Goal: Task Accomplishment & Management: Use online tool/utility

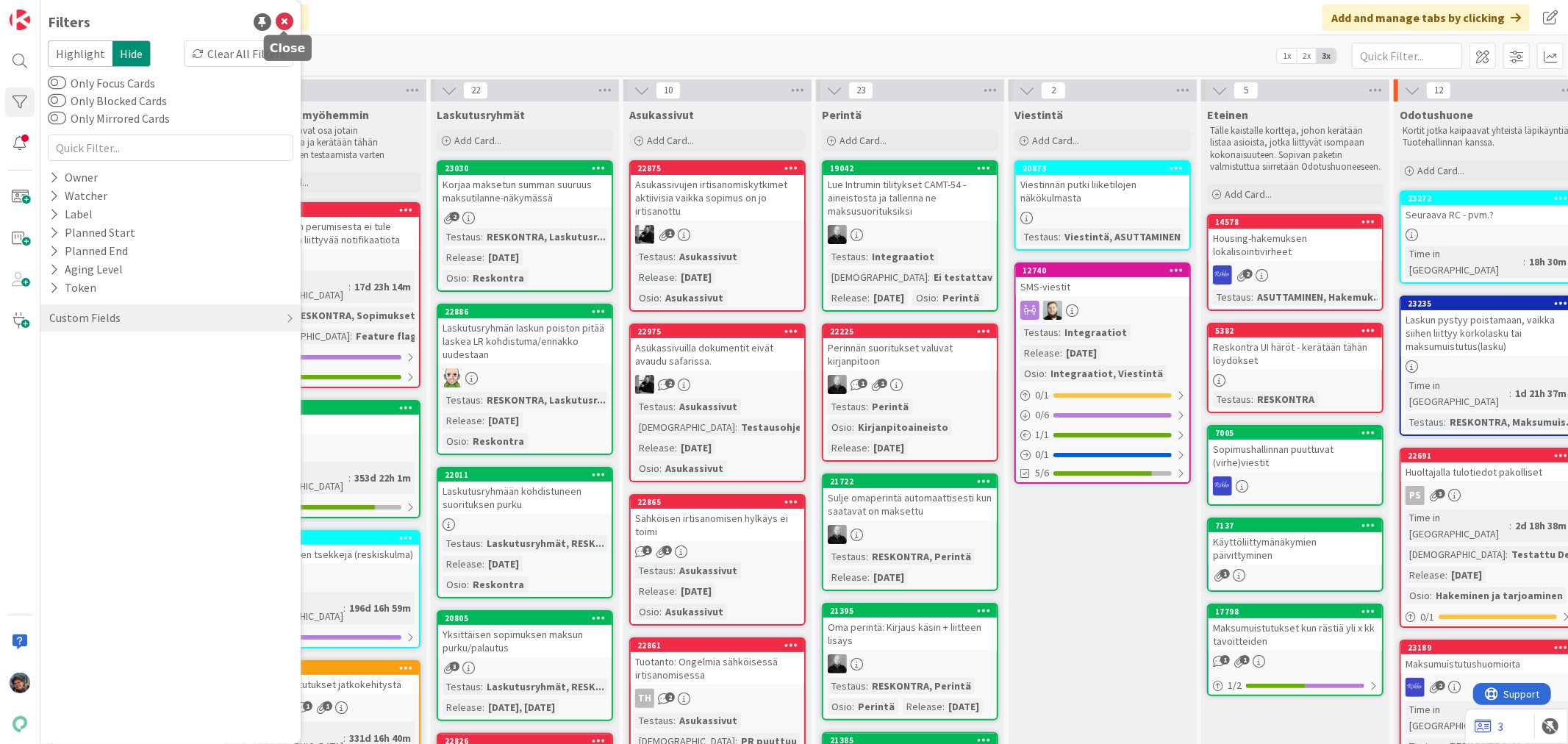
drag, startPoint x: 285, startPoint y: 20, endPoint x: 290, endPoint y: 28, distance: 9.4
click at [285, 20] on icon at bounding box center [285, 22] width 17 height 17
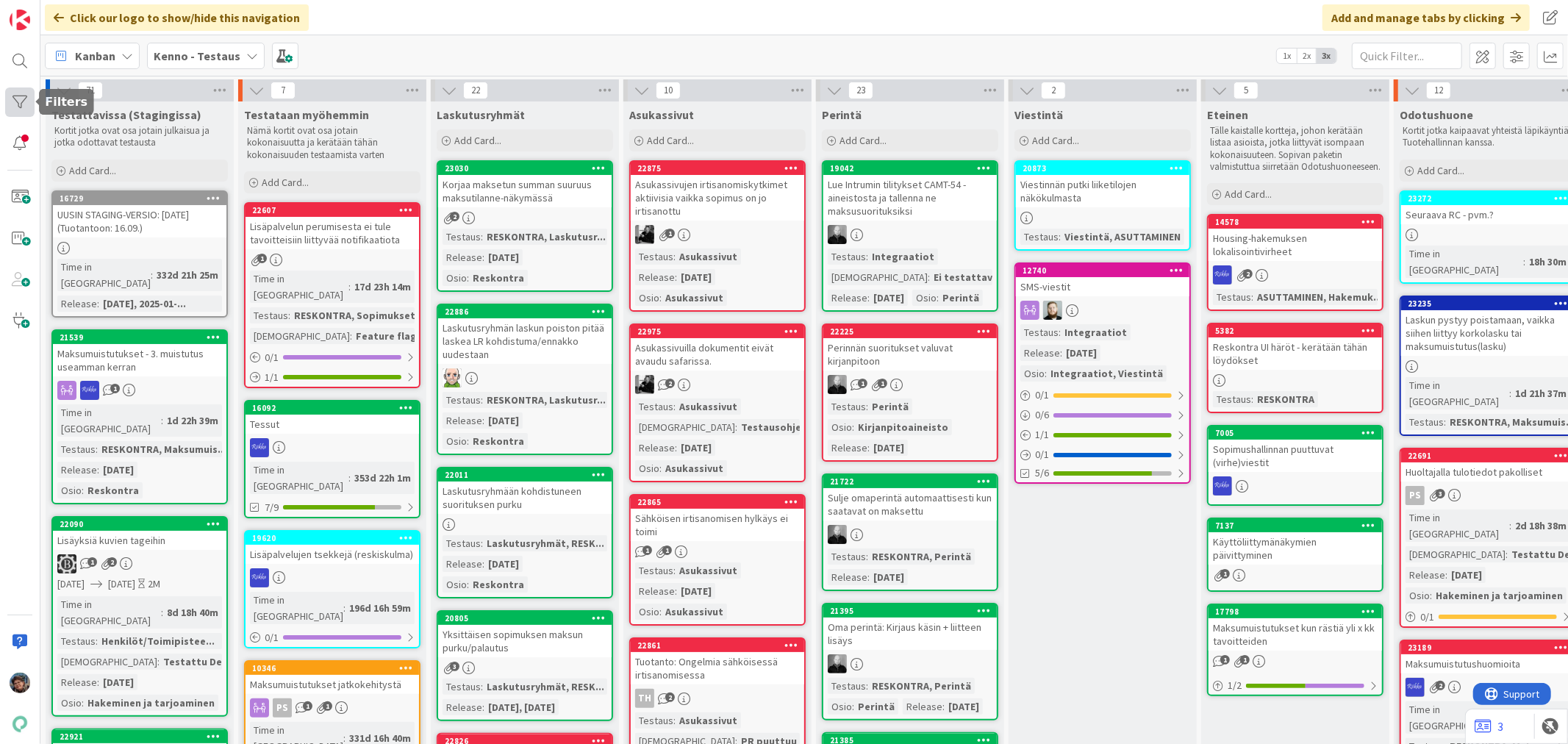
click at [17, 94] on div at bounding box center [20, 101] width 29 height 29
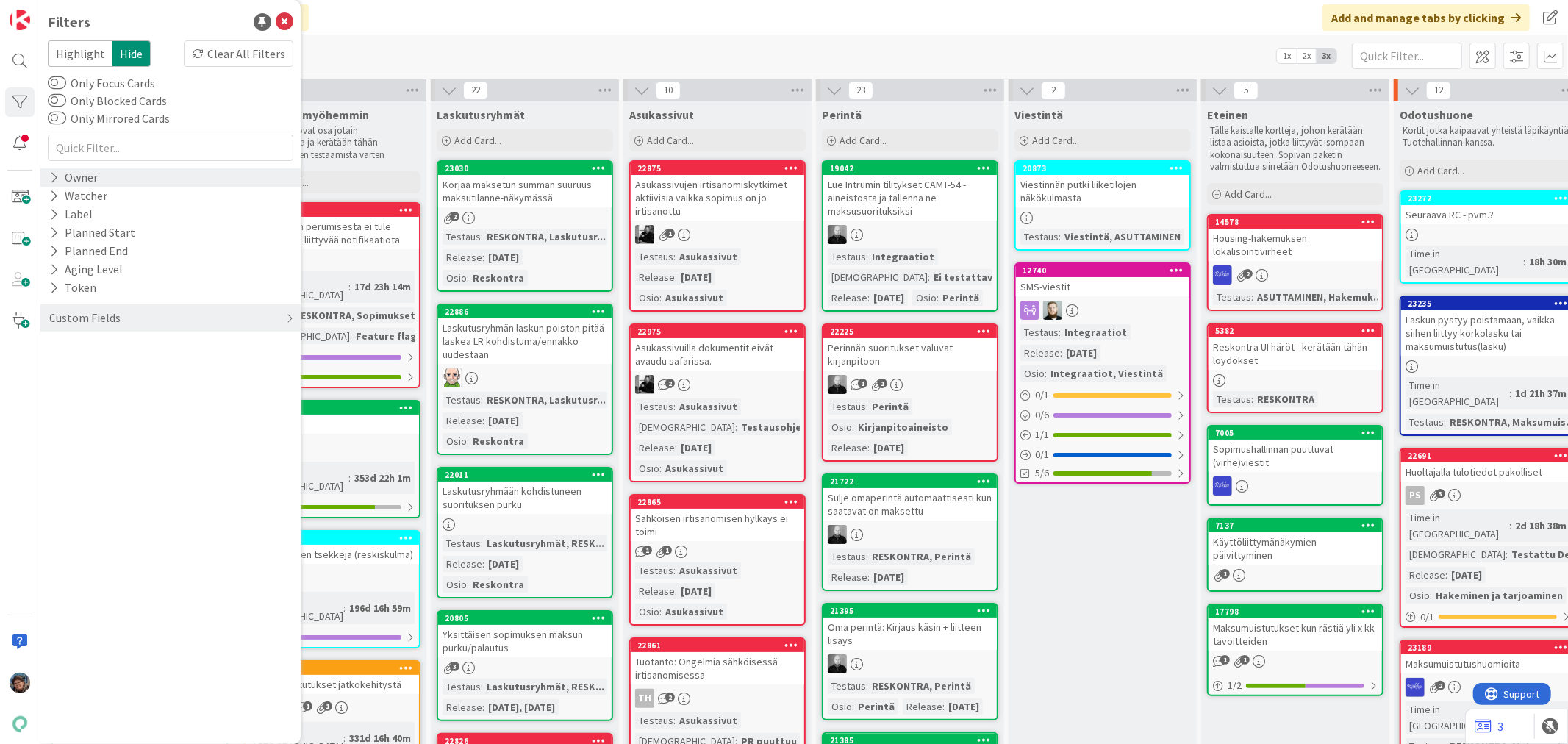
click at [56, 181] on icon at bounding box center [54, 178] width 9 height 13
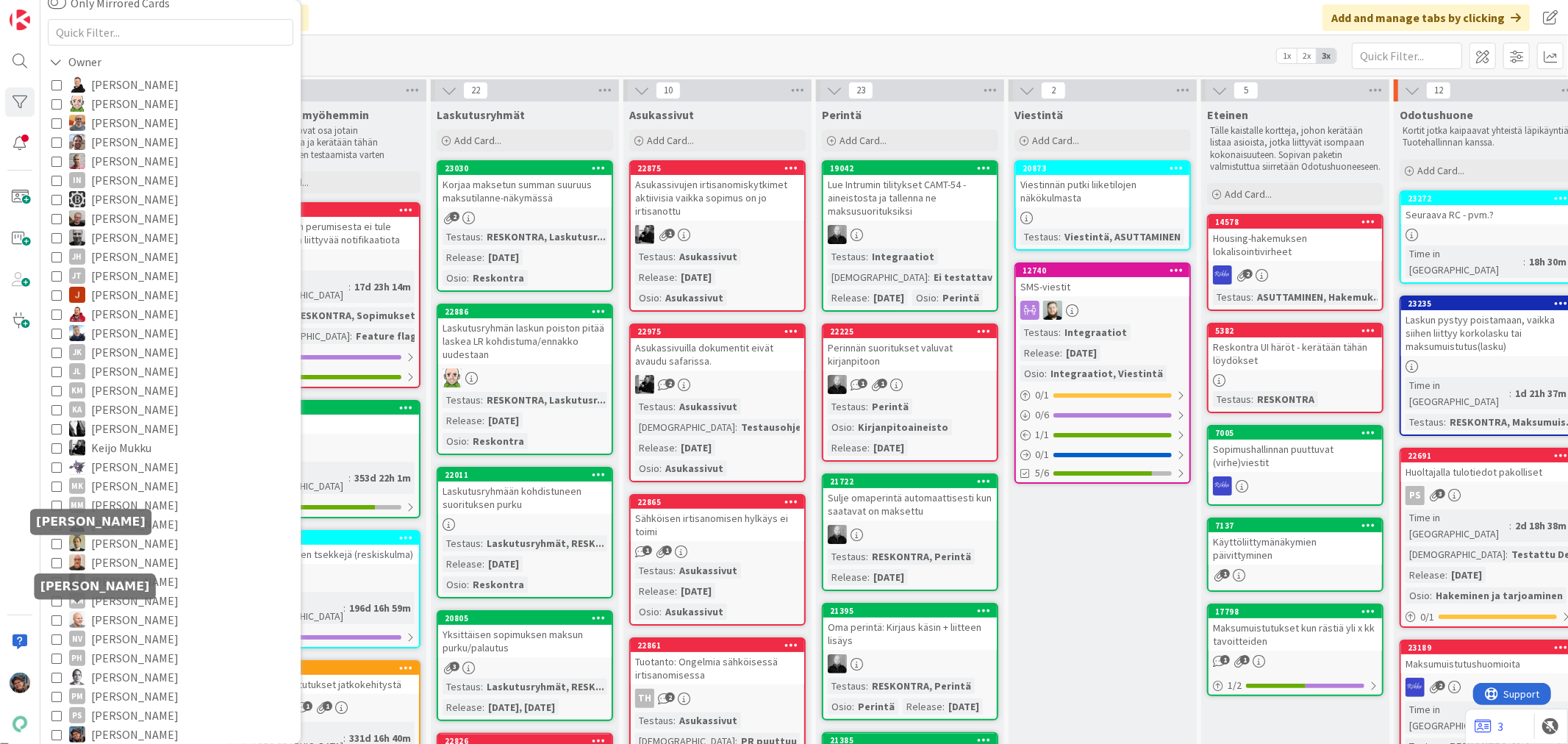
scroll to position [245, 0]
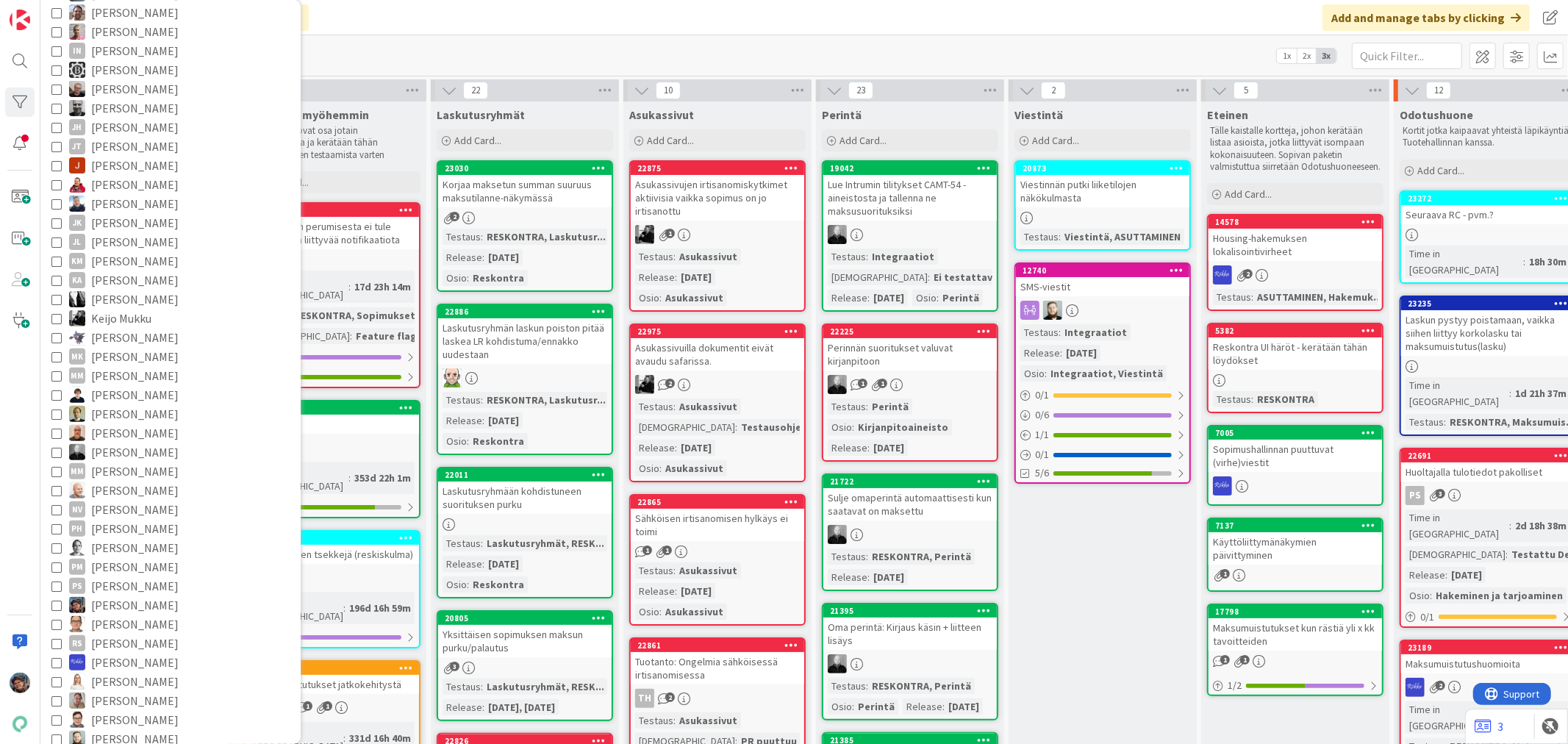
click at [59, 603] on icon at bounding box center [56, 605] width 10 height 10
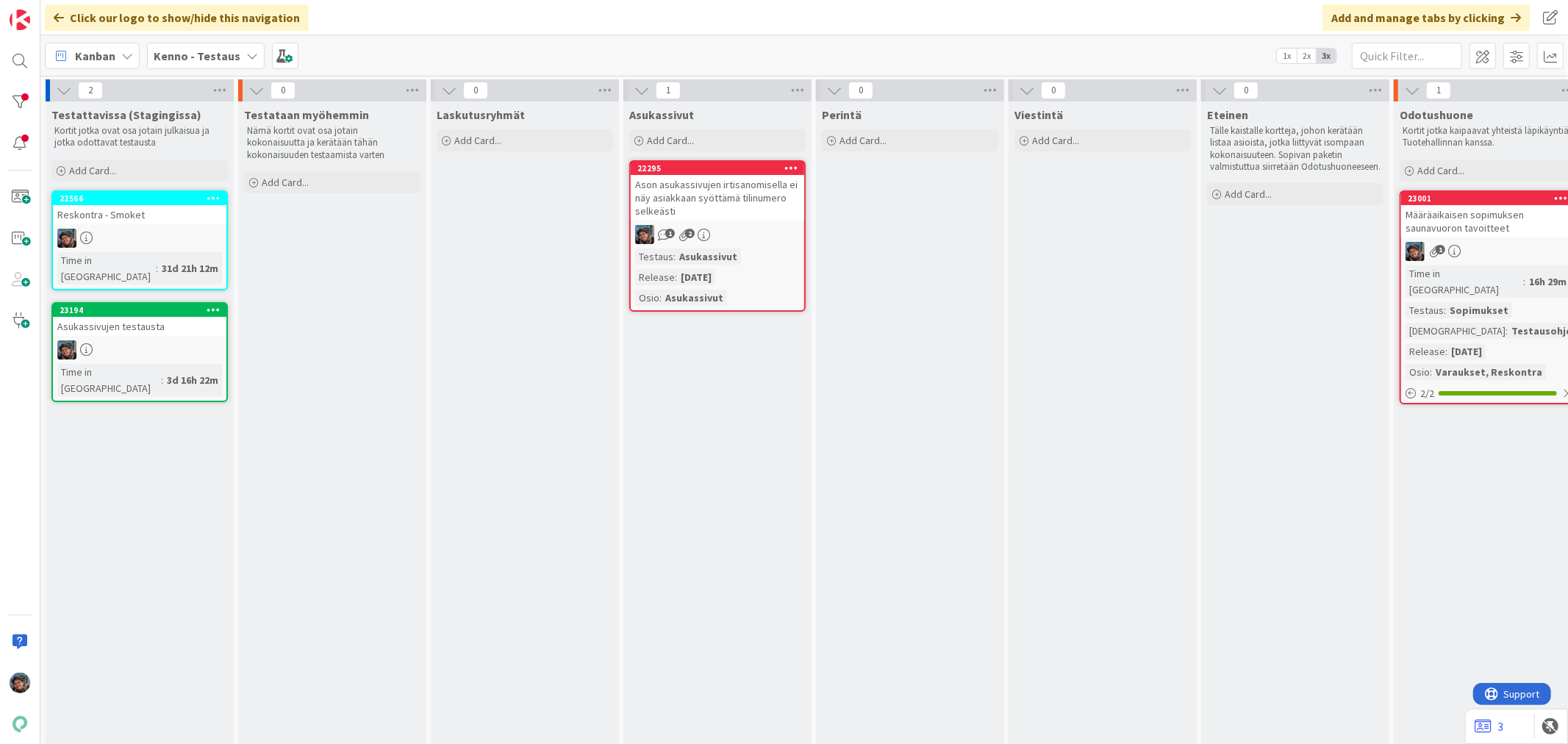
click at [766, 235] on div "1 2" at bounding box center [717, 234] width 174 height 19
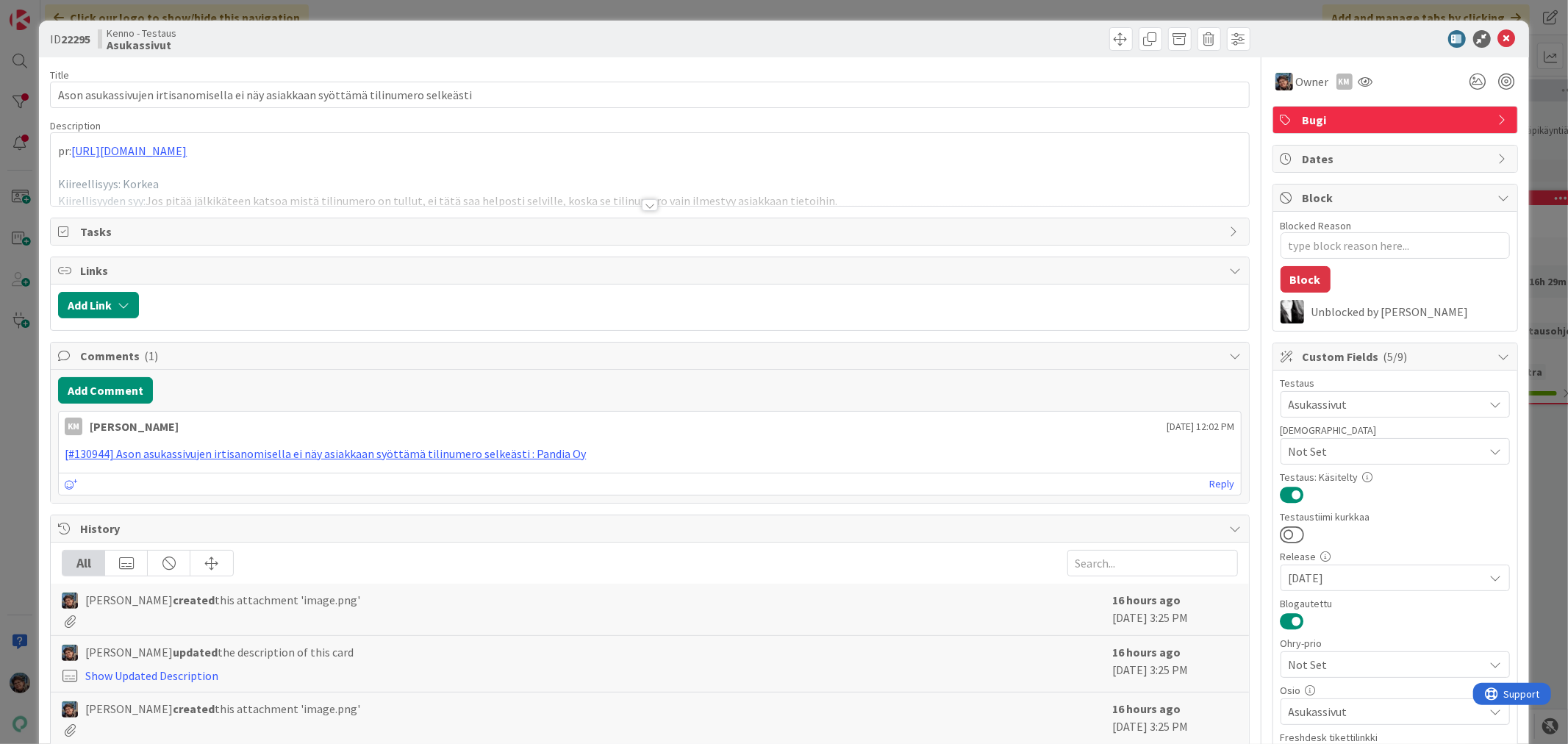
click at [642, 208] on div at bounding box center [650, 204] width 17 height 12
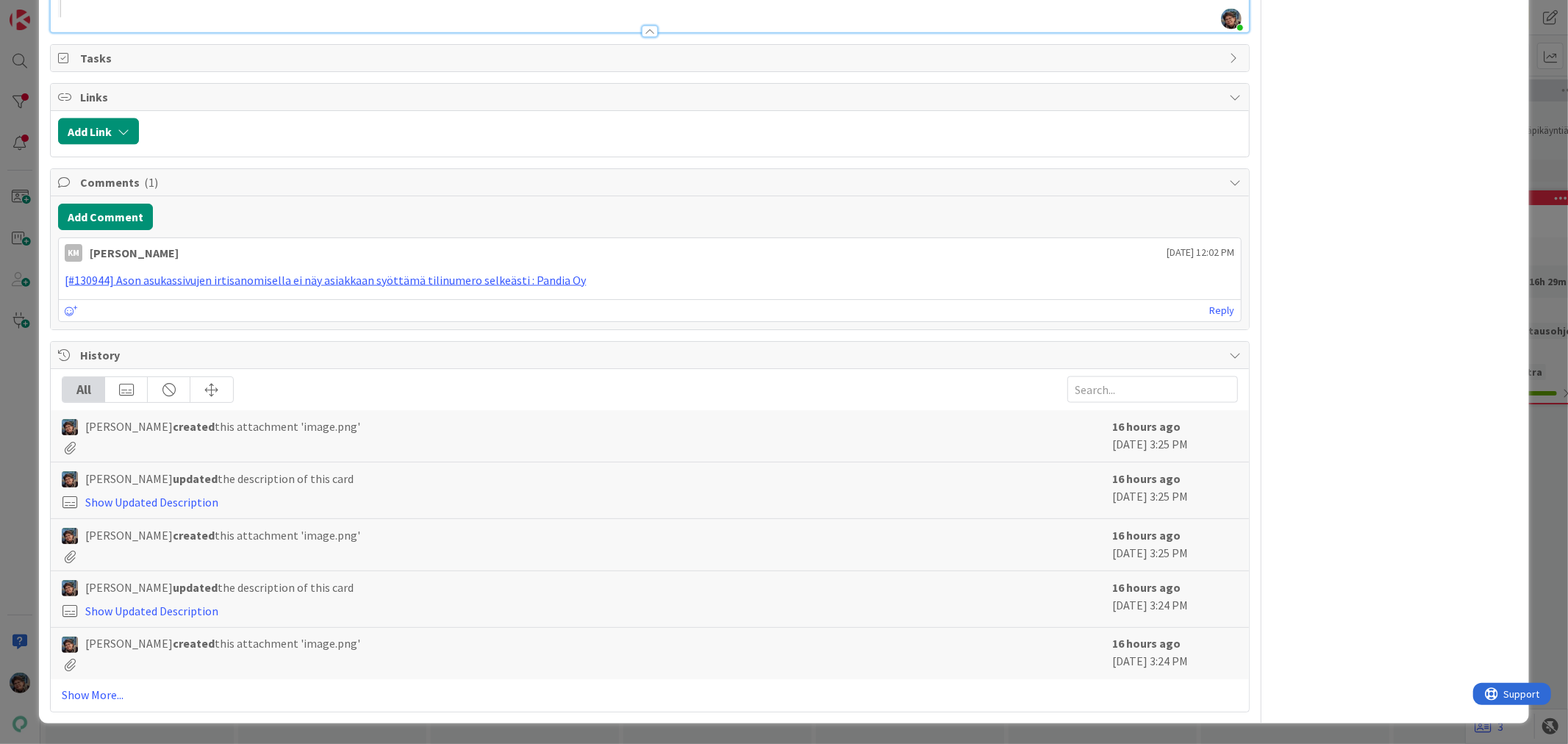
scroll to position [2922, 0]
type textarea "x"
